Goal: Find specific page/section: Find specific page/section

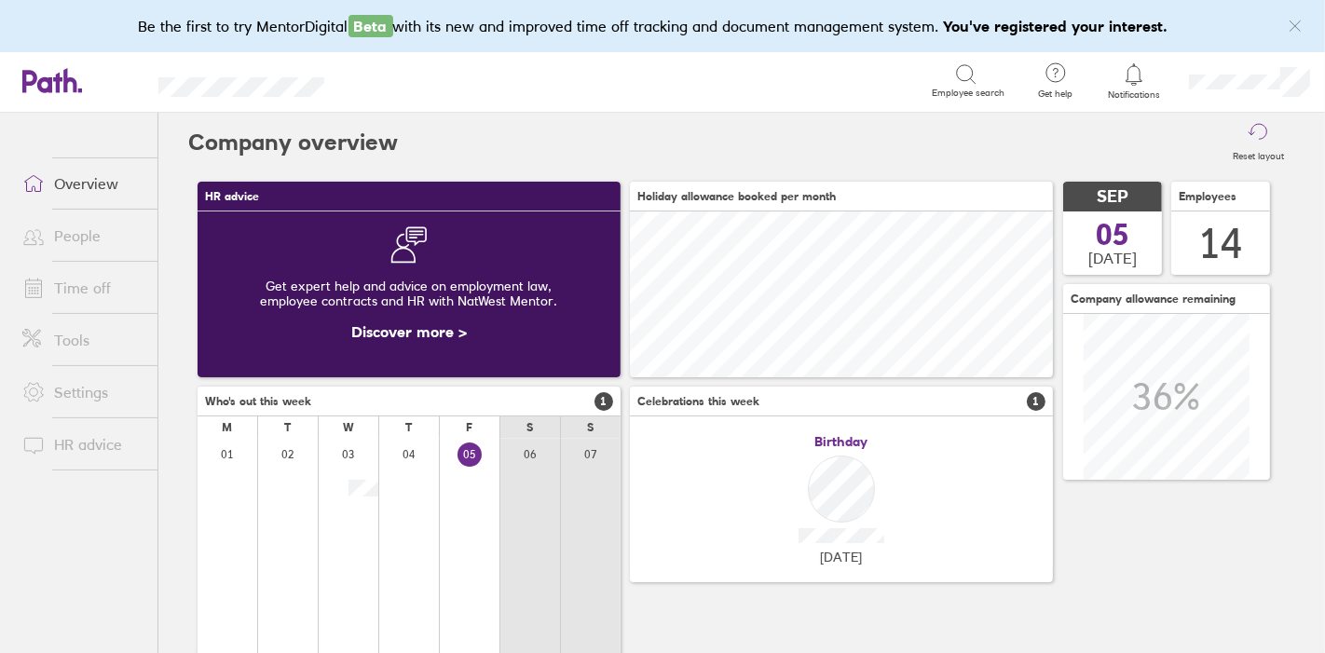
scroll to position [166, 423]
click at [81, 235] on link "People" at bounding box center [82, 235] width 150 height 37
